Goal: Manage account settings

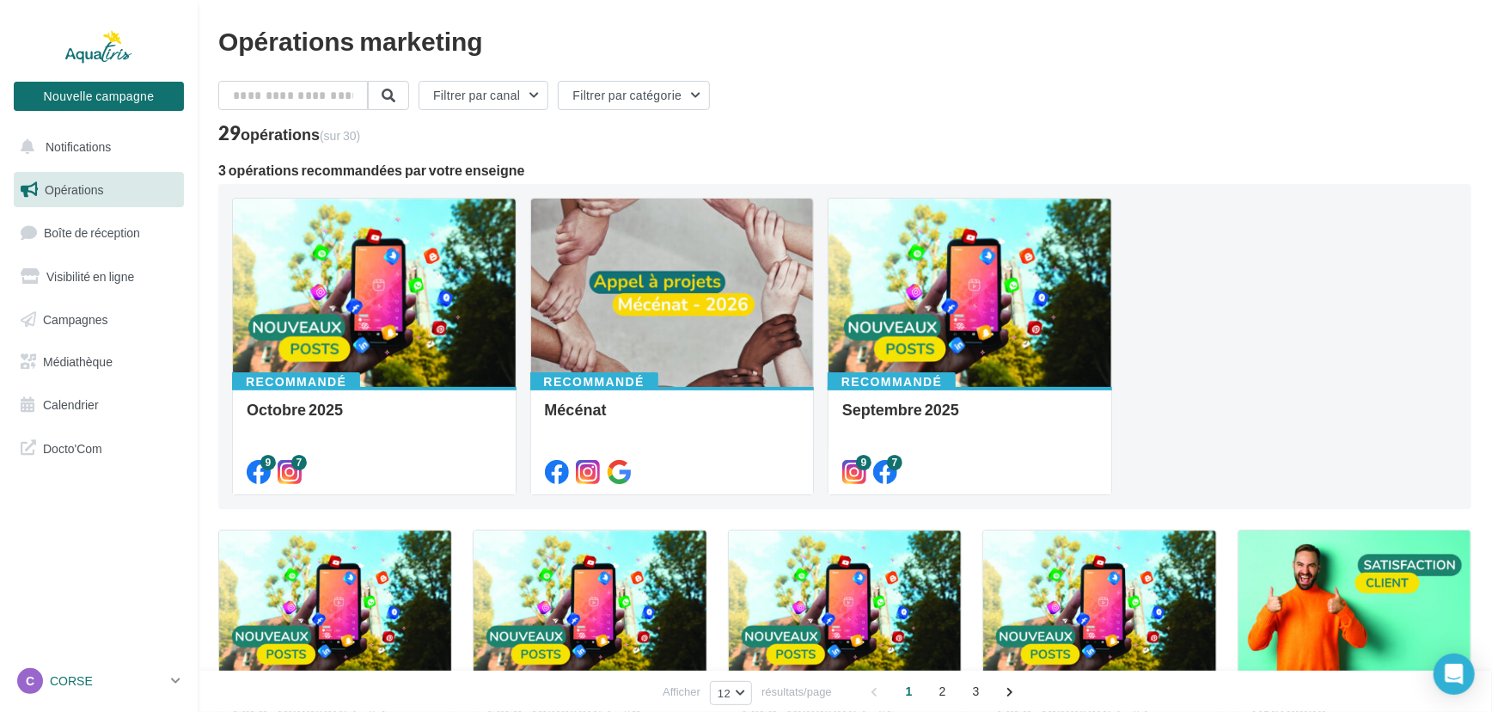
click at [178, 683] on icon at bounding box center [175, 680] width 9 height 15
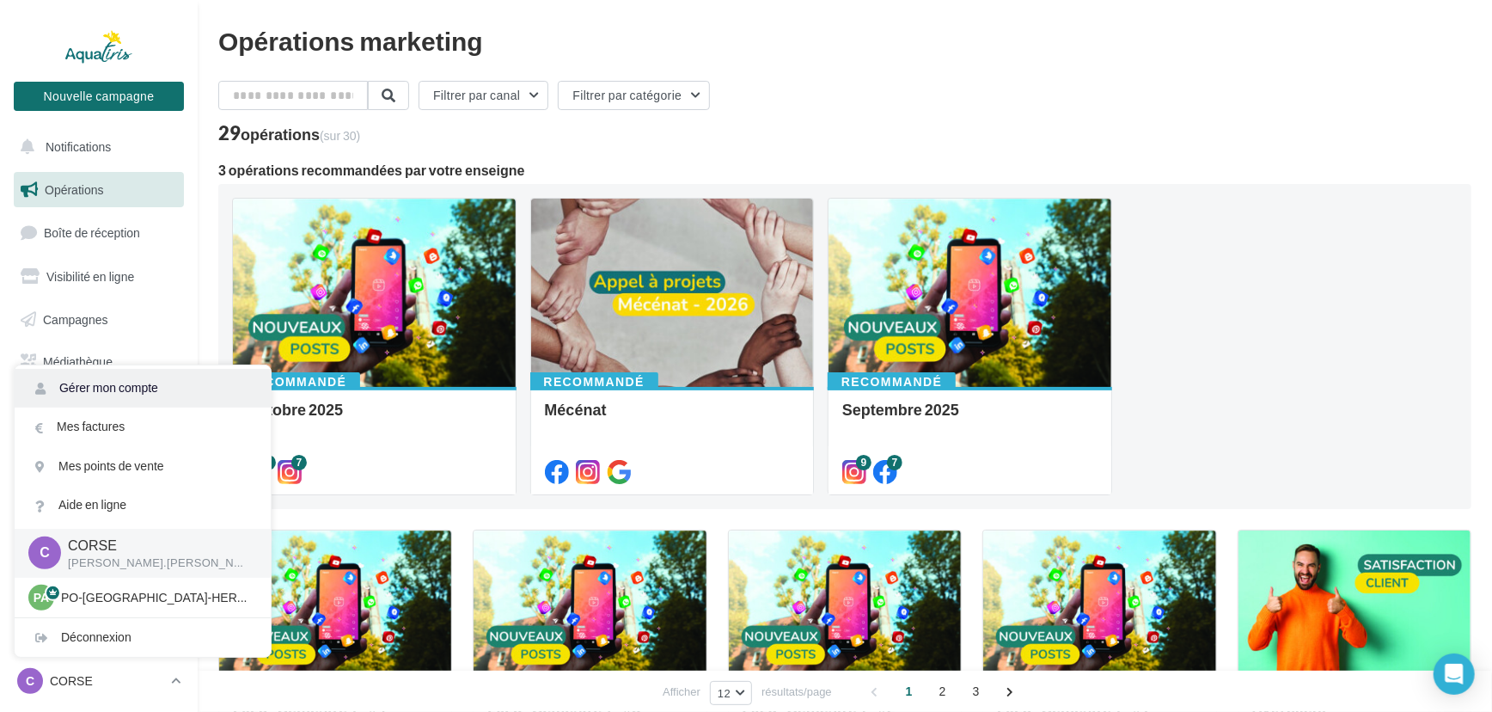
click at [152, 380] on link "Gérer mon compte" at bounding box center [143, 388] width 256 height 39
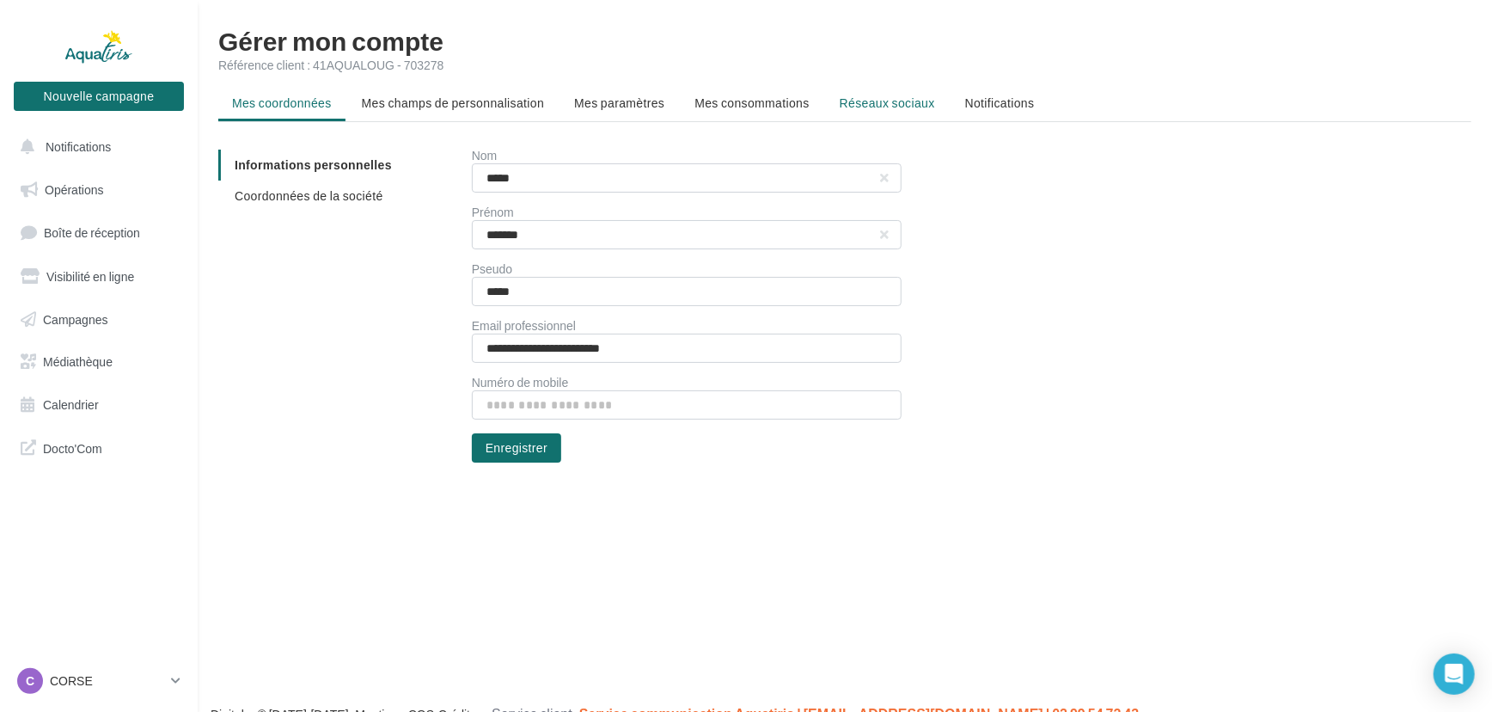
click at [834, 99] on li "Réseaux sociaux" at bounding box center [887, 103] width 123 height 31
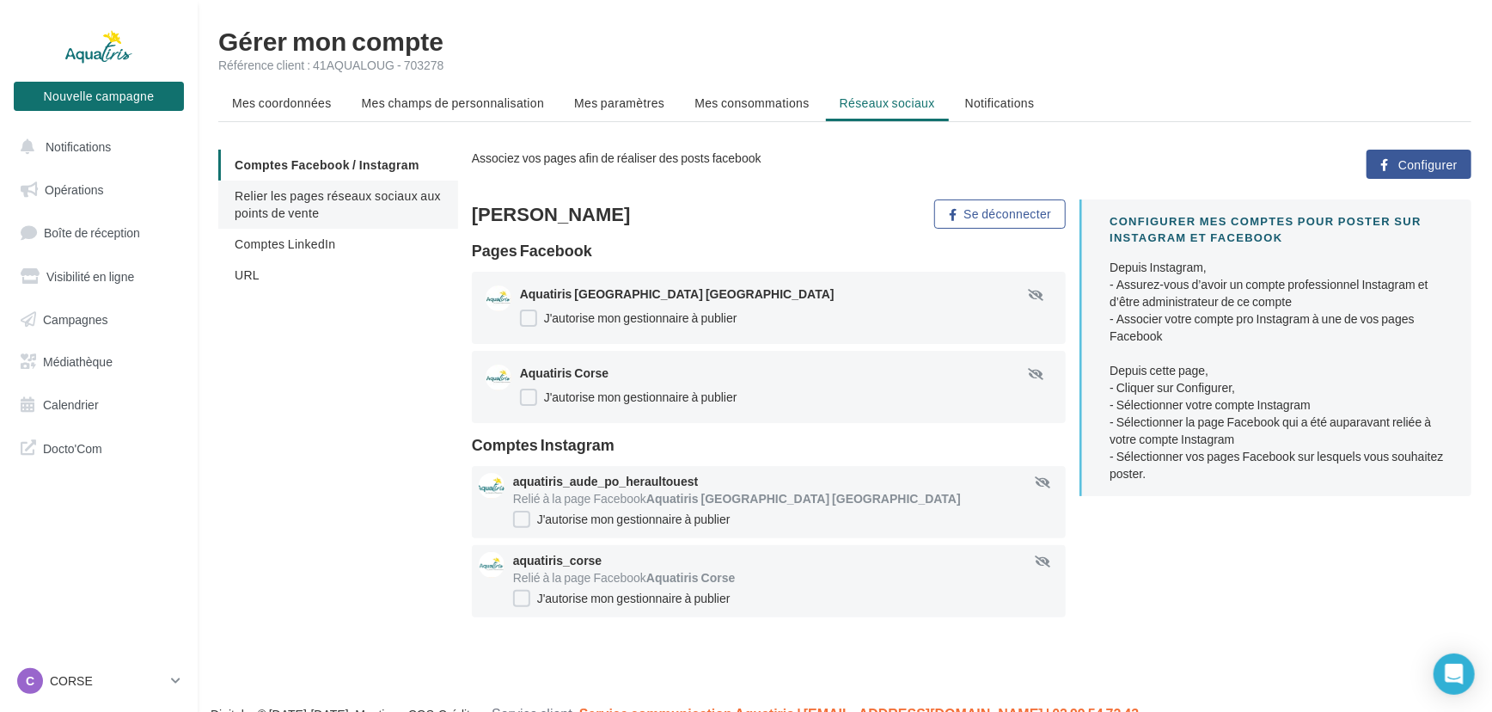
click at [327, 200] on span "Relier les pages réseaux sociaux aux points de vente" at bounding box center [338, 204] width 206 height 32
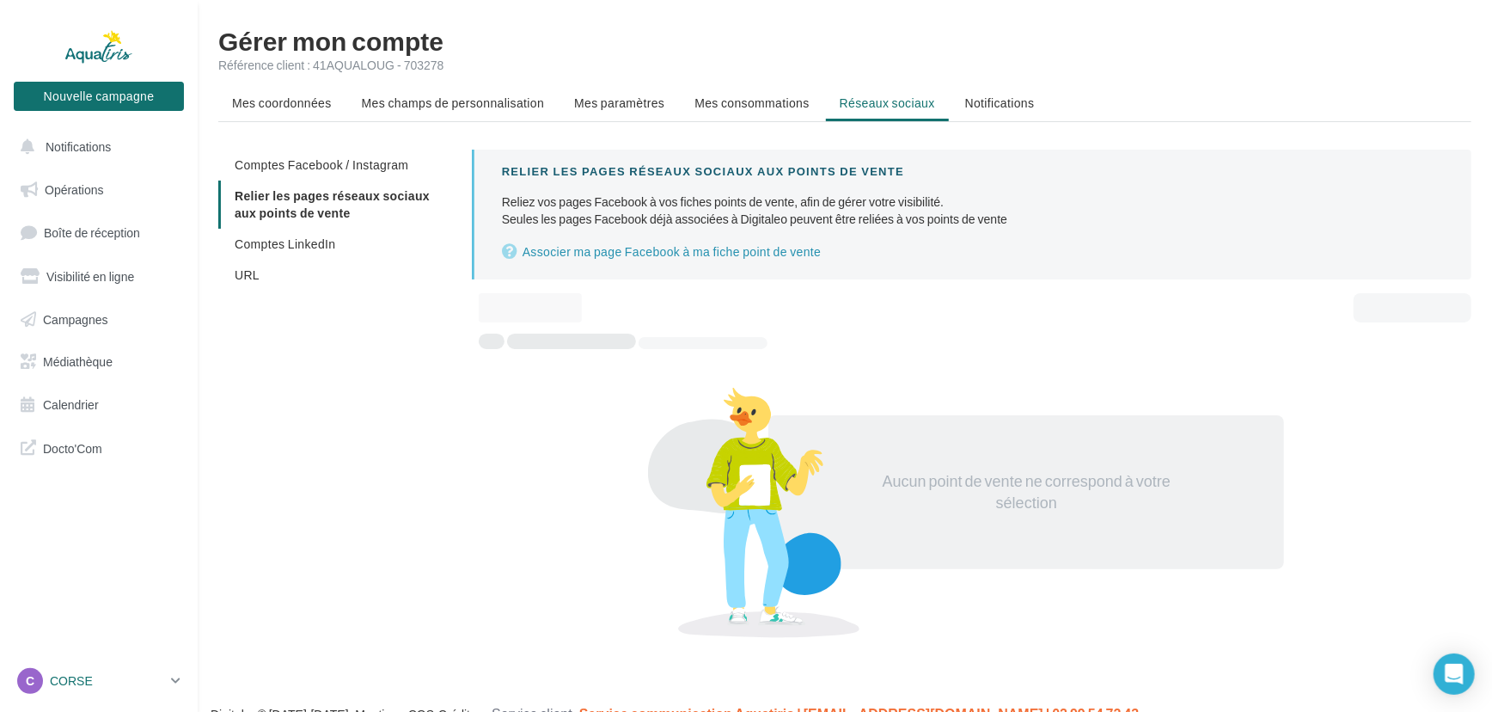
click at [163, 672] on p "CORSE" at bounding box center [107, 680] width 114 height 17
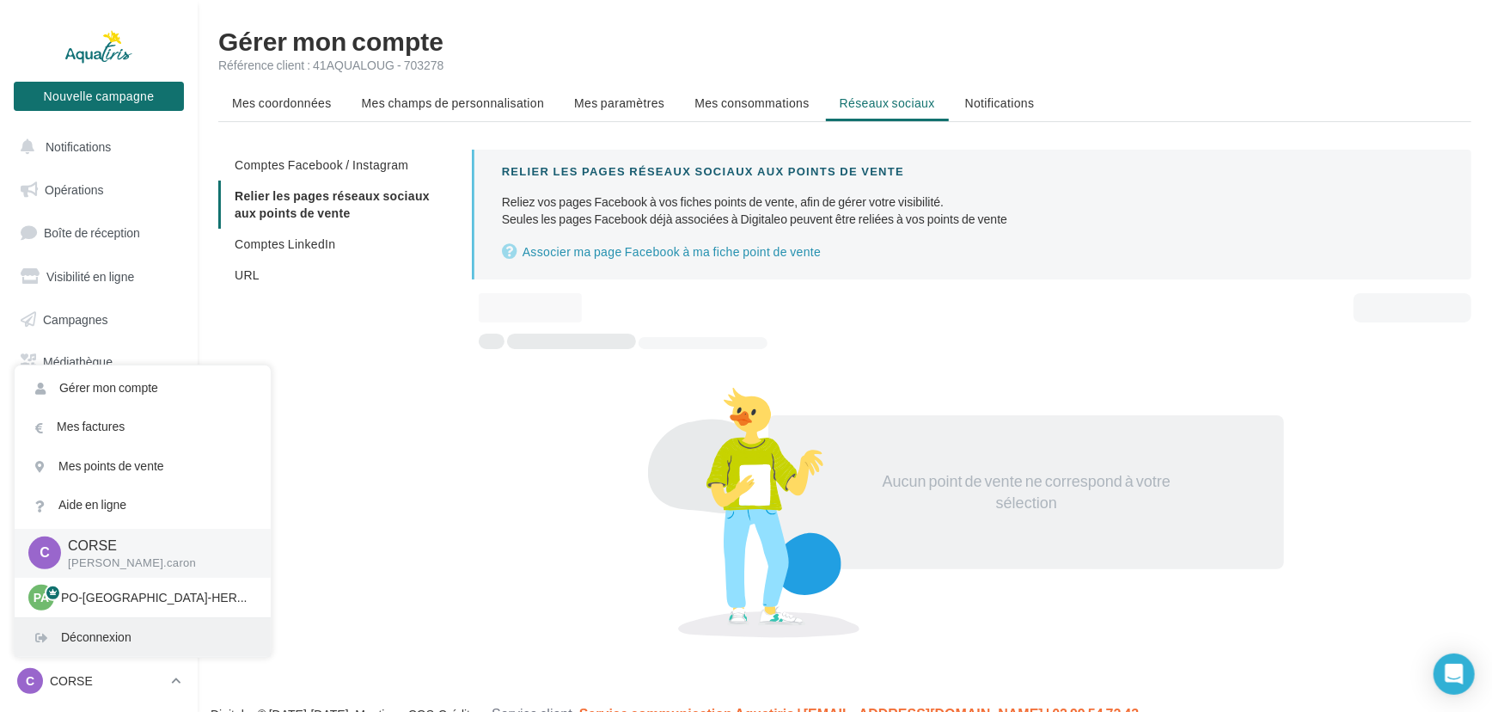
click at [150, 628] on div "Déconnexion" at bounding box center [143, 637] width 256 height 39
